Goal: Task Accomplishment & Management: Manage account settings

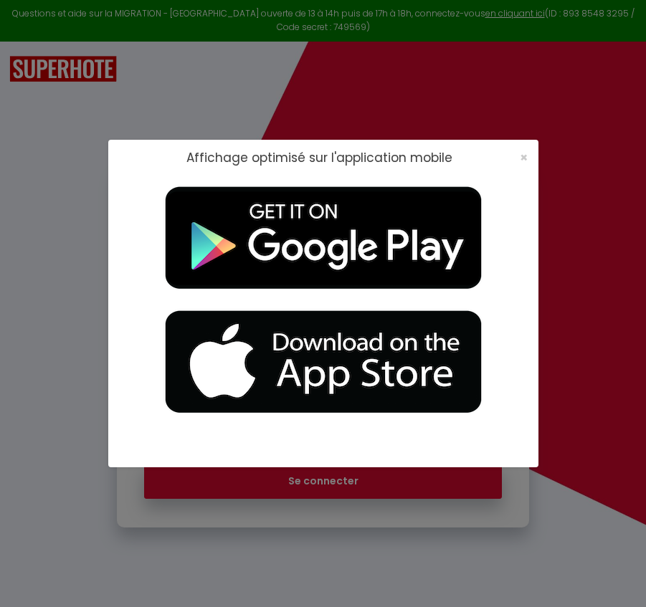
click at [530, 155] on div "×" at bounding box center [519, 158] width 36 height 14
click at [518, 160] on div "×" at bounding box center [519, 158] width 36 height 14
click at [523, 160] on span "×" at bounding box center [524, 157] width 8 height 18
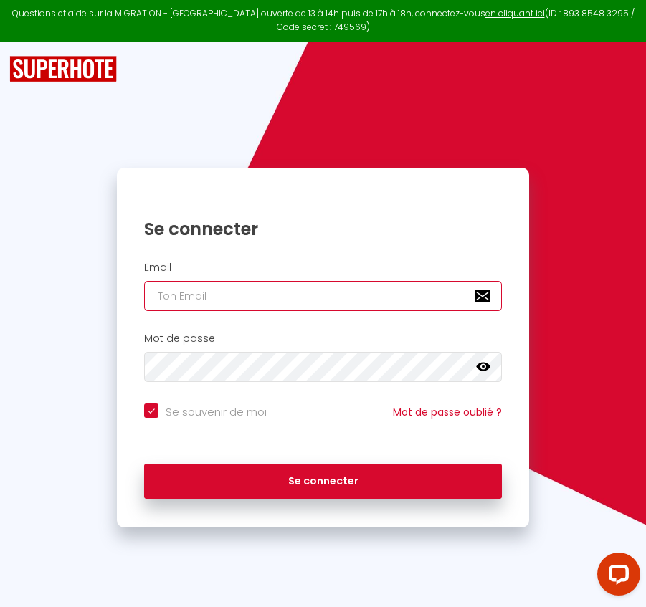
click at [297, 306] on input "email" at bounding box center [322, 296] width 357 height 30
paste input "[PERSON_NAME][EMAIL_ADDRESS][PERSON_NAME][DOMAIN_NAME]"
type input "[PERSON_NAME][EMAIL_ADDRESS][PERSON_NAME][DOMAIN_NAME]"
checkbox input "true"
type input "[PERSON_NAME][EMAIL_ADDRESS][PERSON_NAME][DOMAIN_NAME]"
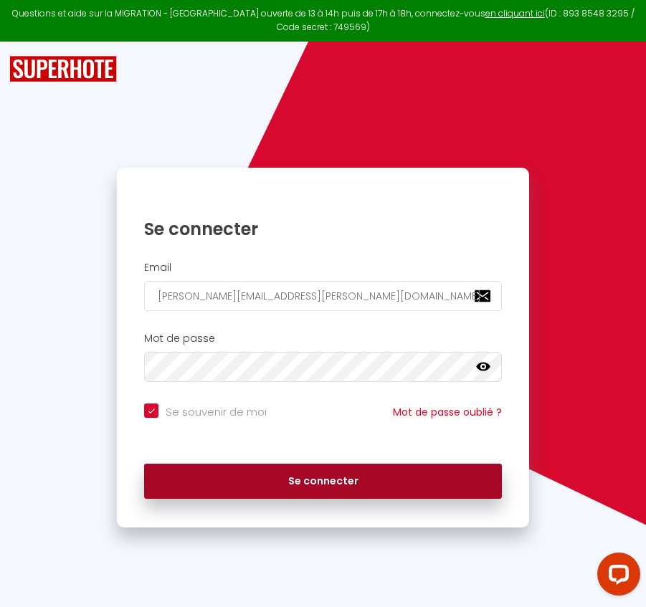
click at [348, 480] on button "Se connecter" at bounding box center [322, 482] width 357 height 36
checkbox input "true"
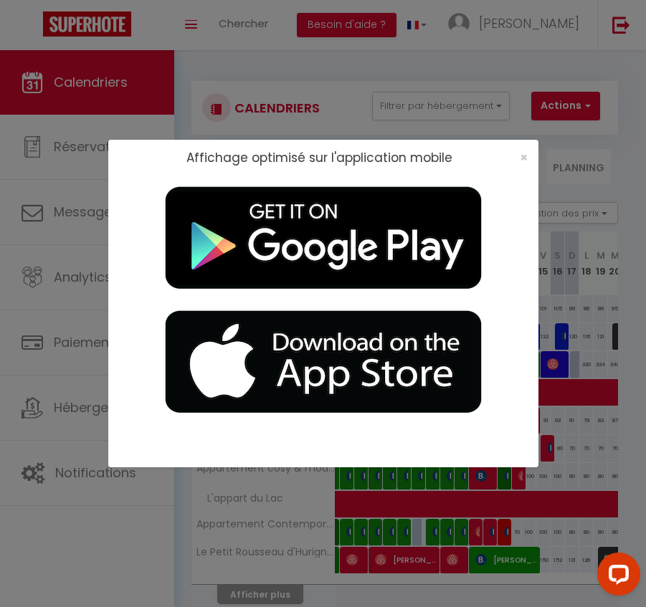
click at [517, 157] on div "×" at bounding box center [519, 158] width 36 height 14
click at [524, 156] on span "×" at bounding box center [524, 157] width 8 height 18
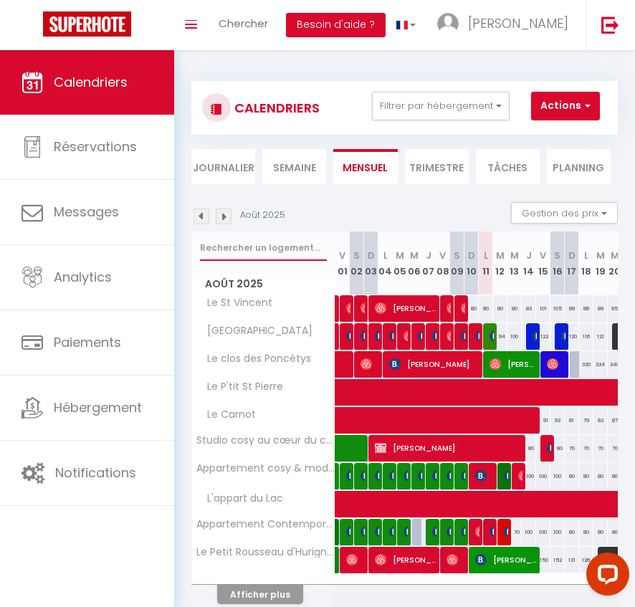
click at [266, 251] on input "text" at bounding box center [263, 248] width 127 height 26
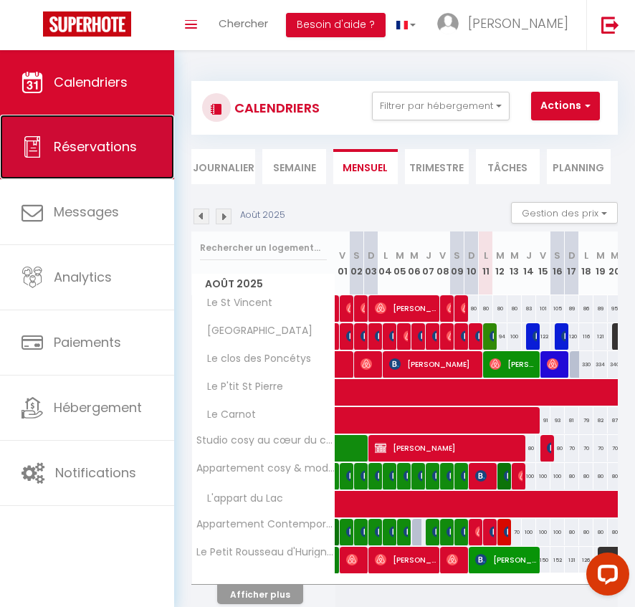
click at [59, 158] on link "Réservations" at bounding box center [87, 147] width 174 height 65
select select "not_cancelled"
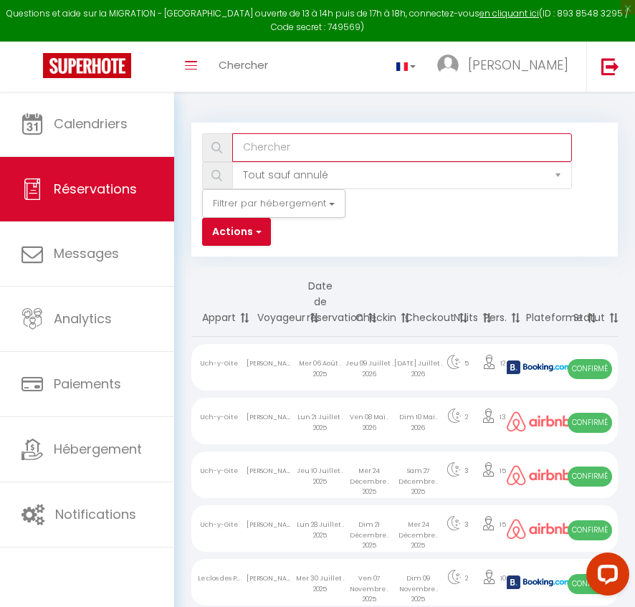
click at [293, 141] on input "text" at bounding box center [402, 147] width 340 height 29
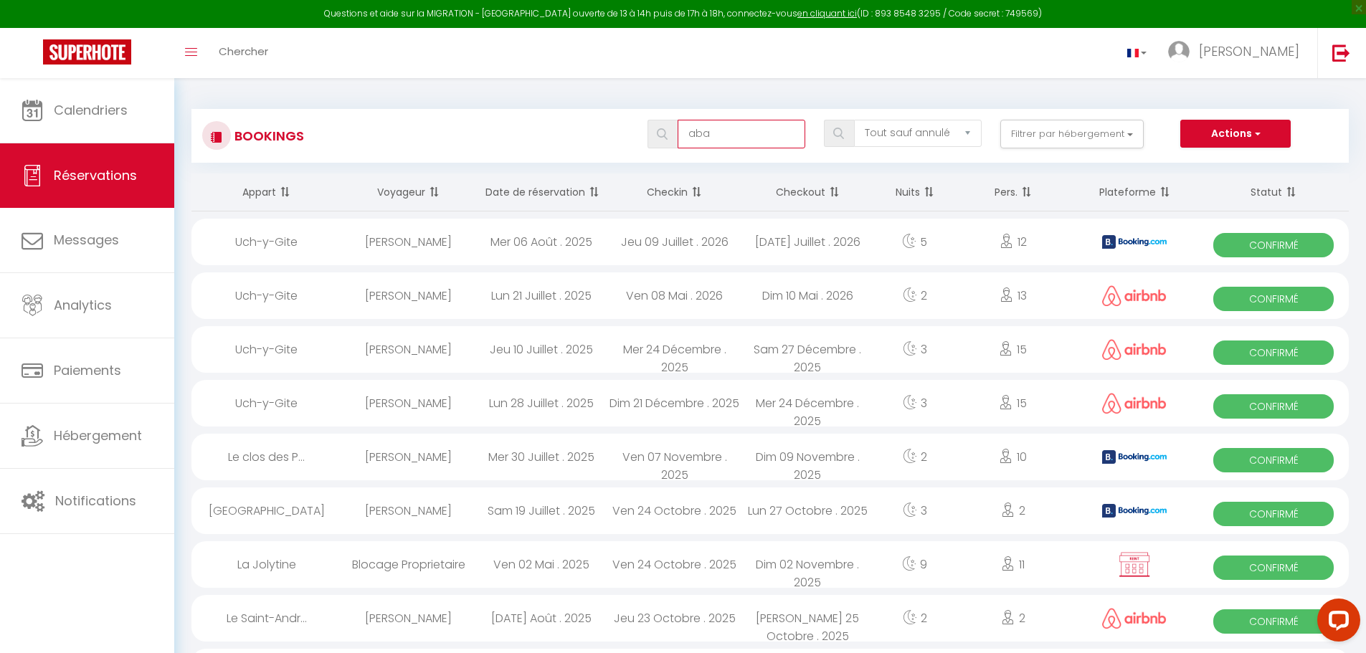
type input "aba"
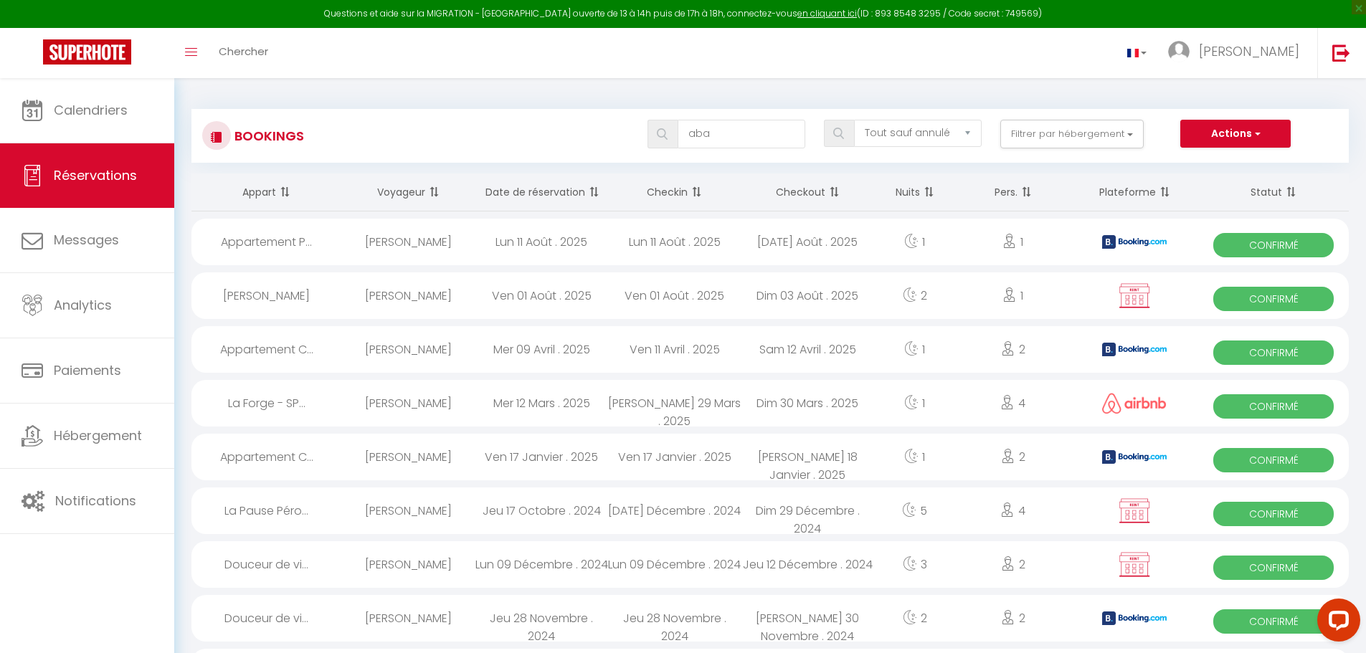
drag, startPoint x: 453, startPoint y: 242, endPoint x: 354, endPoint y: 244, distance: 99.0
click at [354, 244] on div "[PERSON_NAME]" at bounding box center [408, 242] width 133 height 47
select select "OK"
select select "KO"
select select "0"
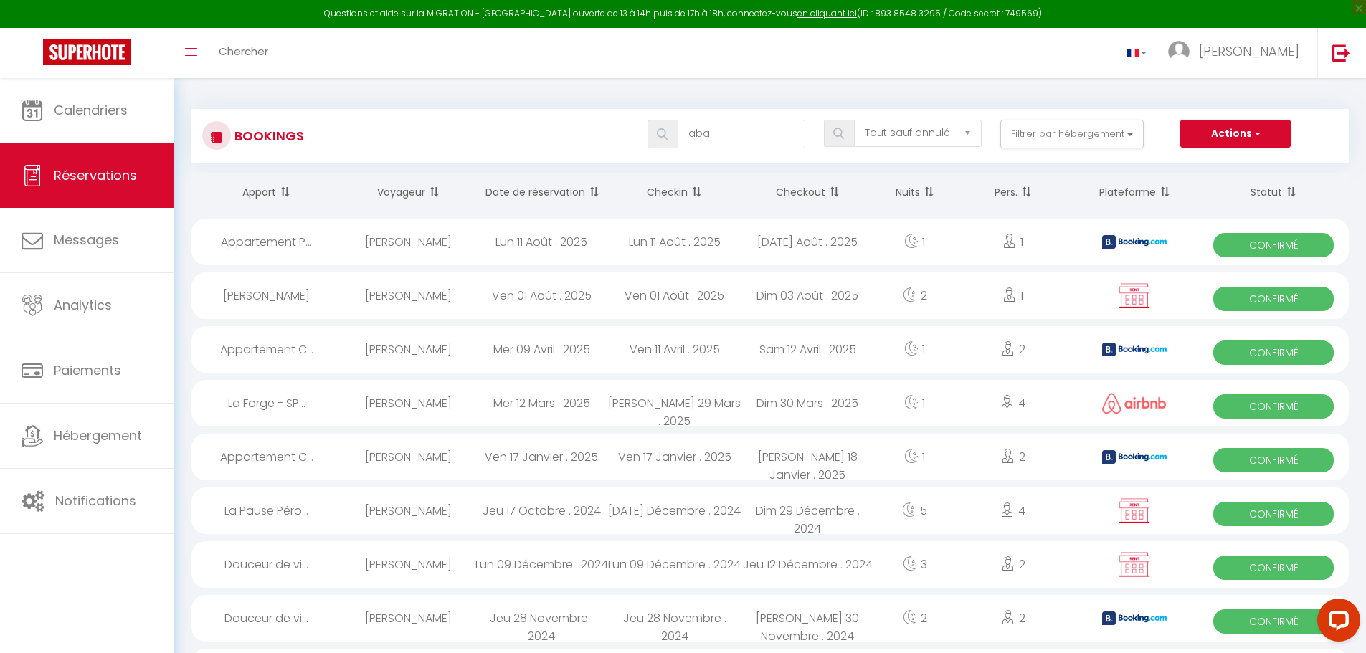
select select "0"
select select "1"
select select
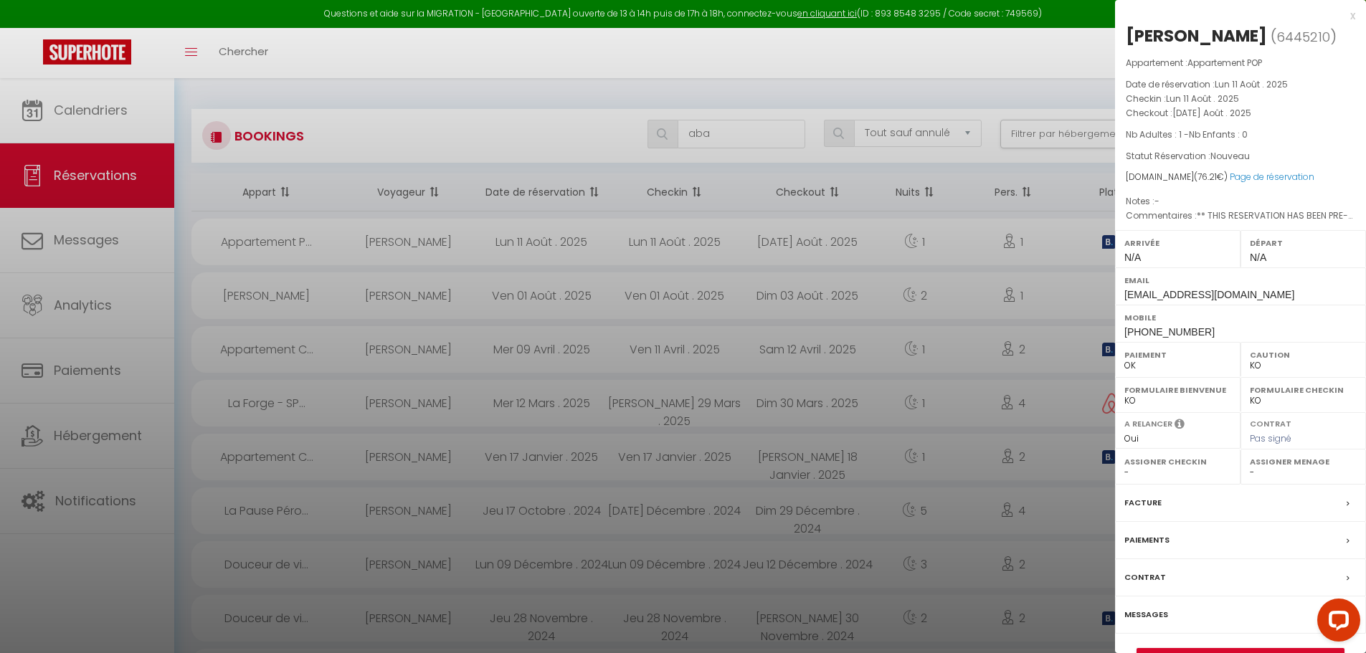
copy div "[PERSON_NAME]"
click at [645, 33] on div "[PERSON_NAME]" at bounding box center [1196, 35] width 141 height 23
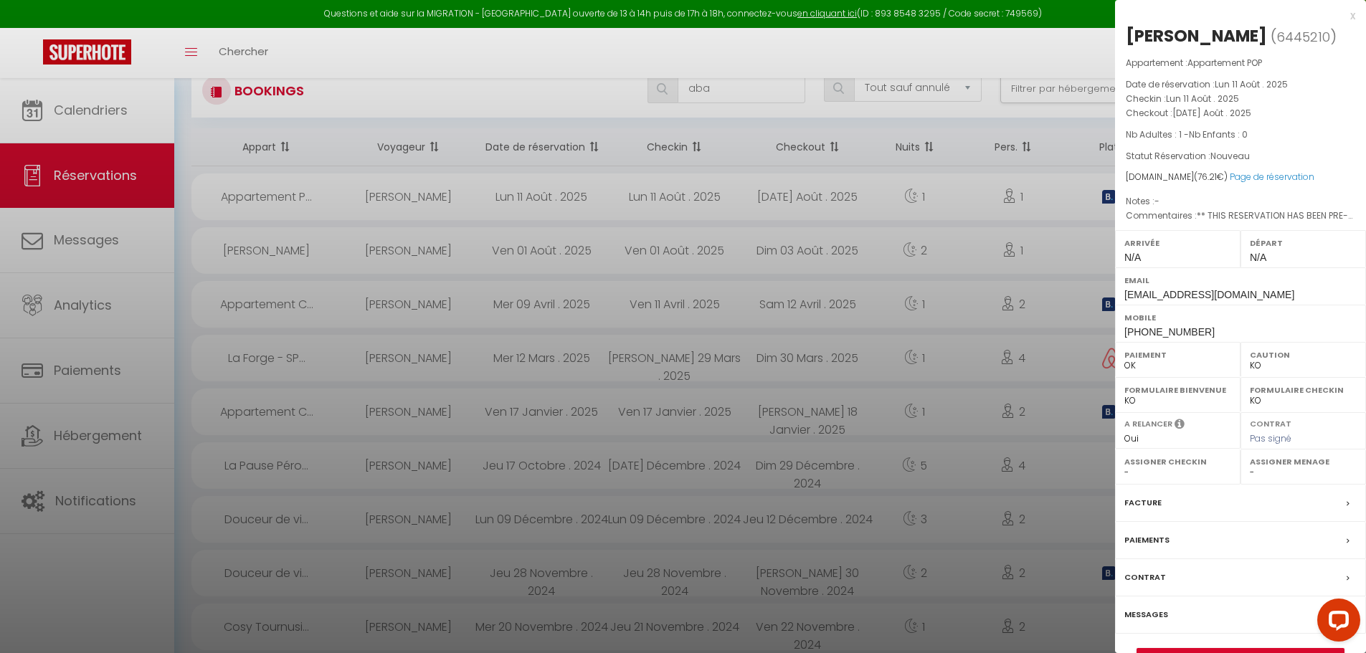
scroll to position [86, 0]
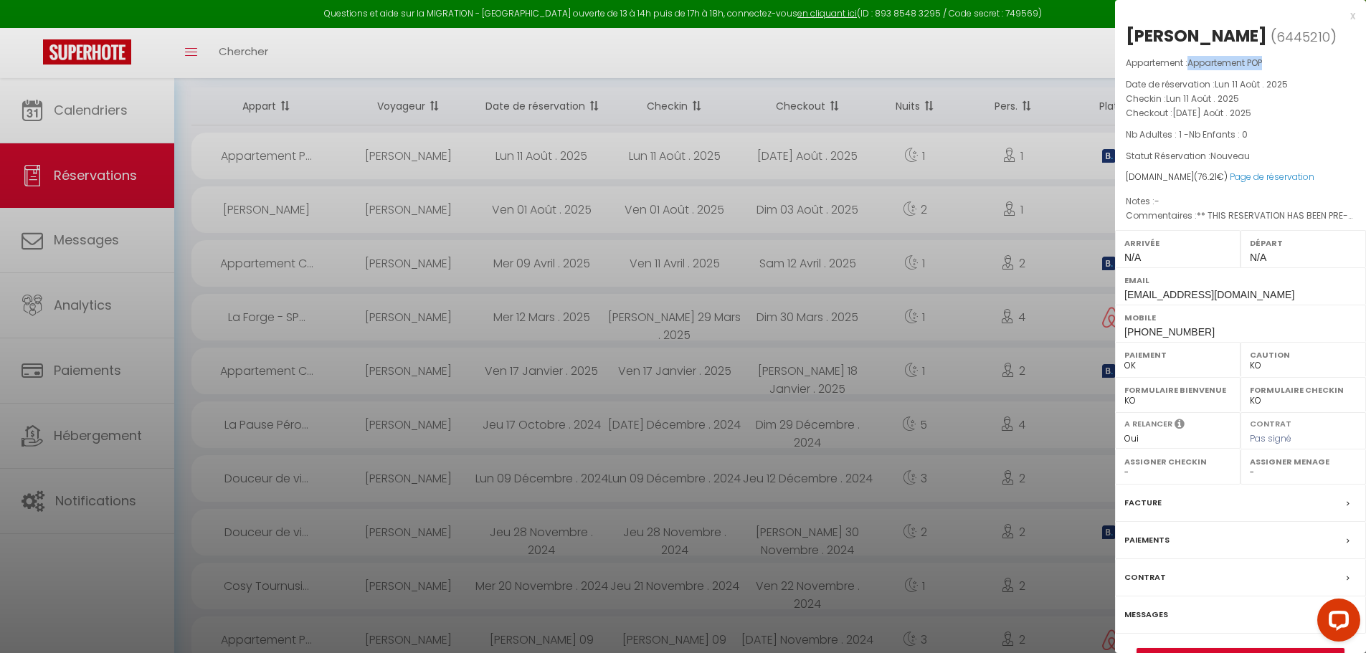
drag, startPoint x: 1194, startPoint y: 62, endPoint x: 1269, endPoint y: 57, distance: 75.5
click at [645, 57] on p "Appartement : Appartement POP" at bounding box center [1240, 63] width 229 height 14
copy span "Appartement POP"
click at [645, 67] on span "Appartement POP" at bounding box center [1225, 63] width 75 height 12
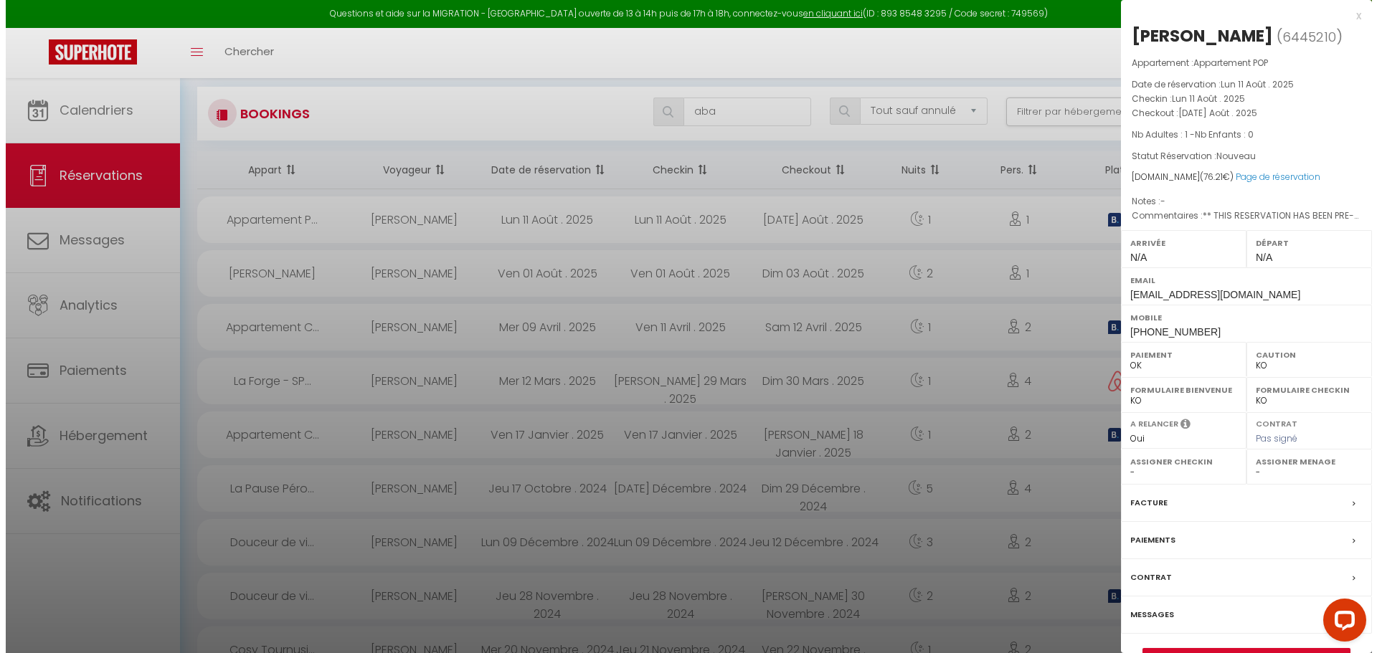
scroll to position [0, 0]
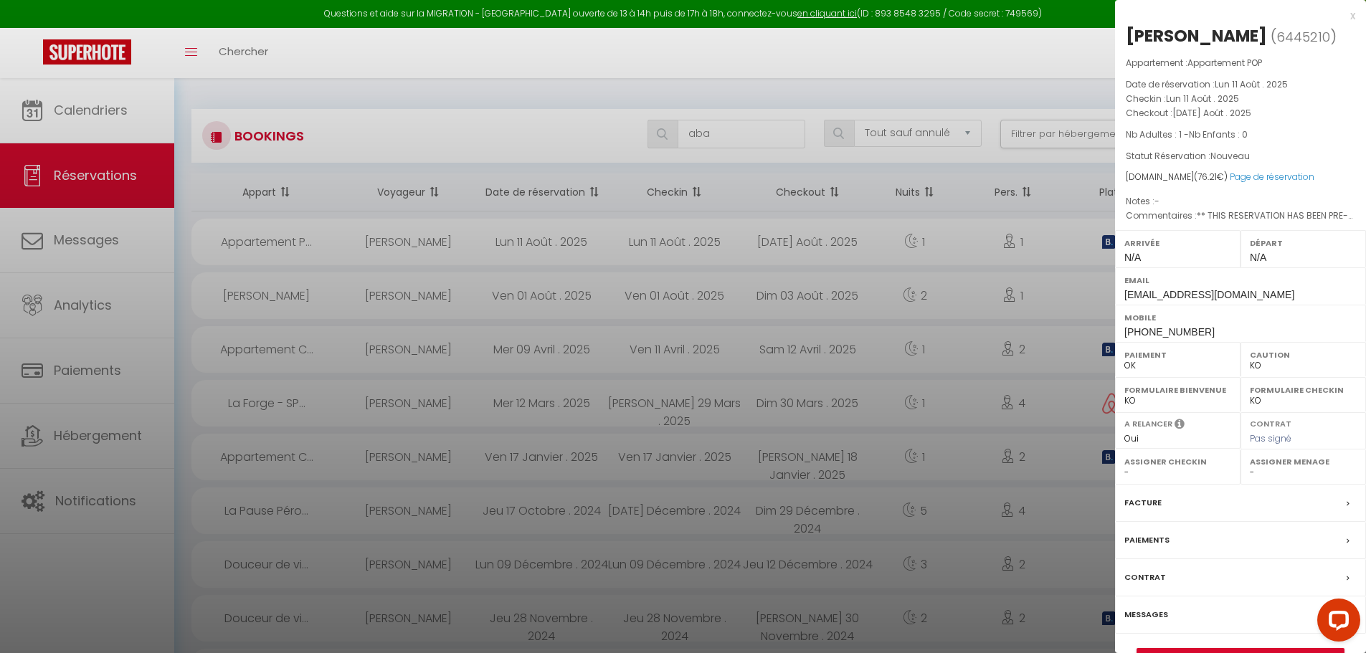
click at [645, 112] on div at bounding box center [683, 326] width 1366 height 653
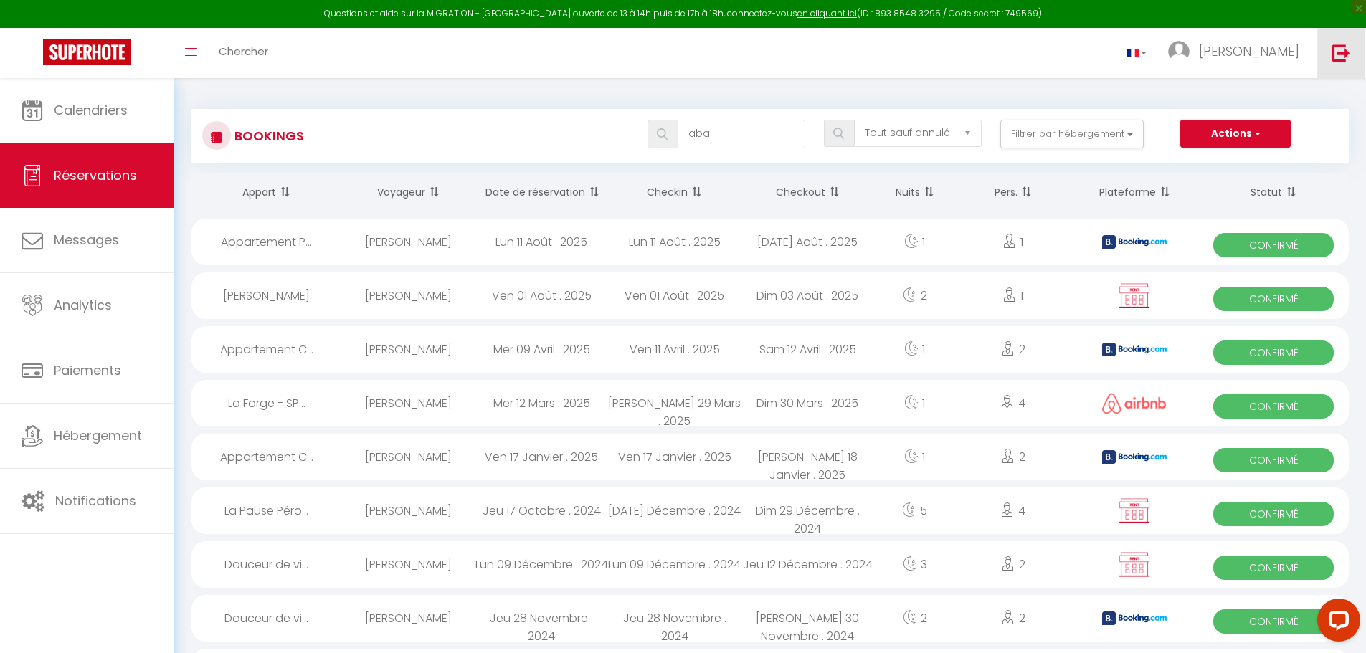
click at [645, 52] on img at bounding box center [1341, 53] width 18 height 18
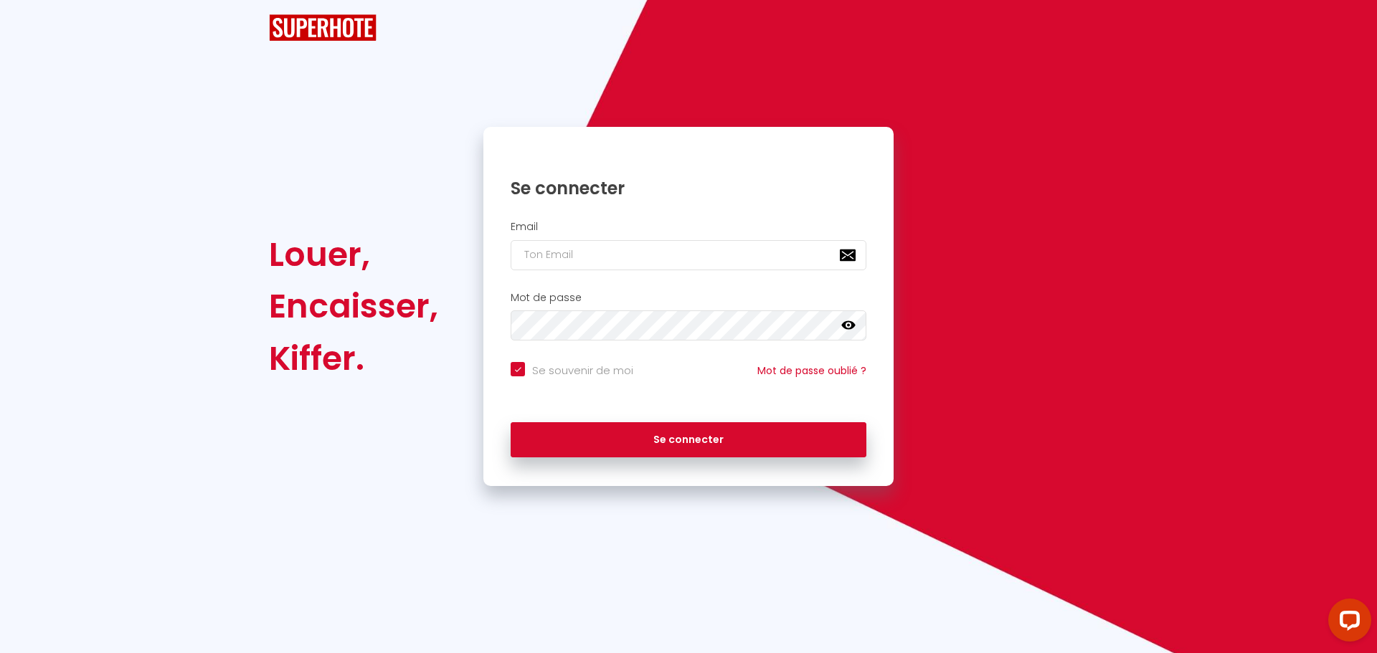
checkbox input "true"
